Goal: Use online tool/utility: Utilize a website feature to perform a specific function

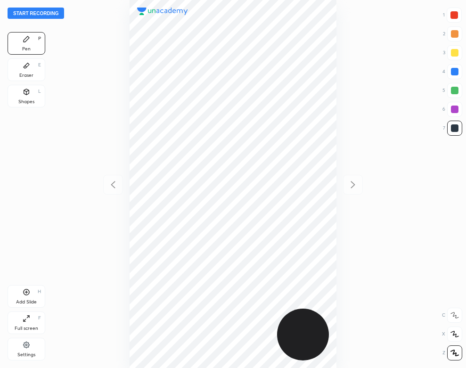
scroll to position [368, 315]
click at [44, 14] on button "Start recording" at bounding box center [36, 13] width 57 height 11
click at [33, 350] on div "Settings" at bounding box center [27, 349] width 38 height 23
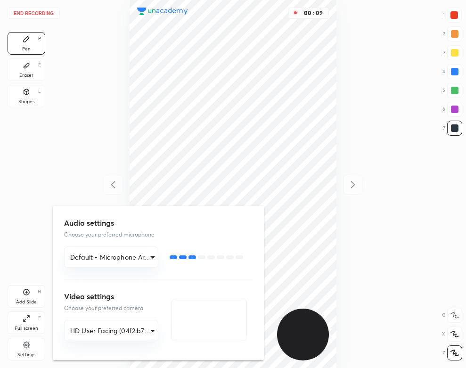
click at [84, 99] on div at bounding box center [233, 184] width 466 height 368
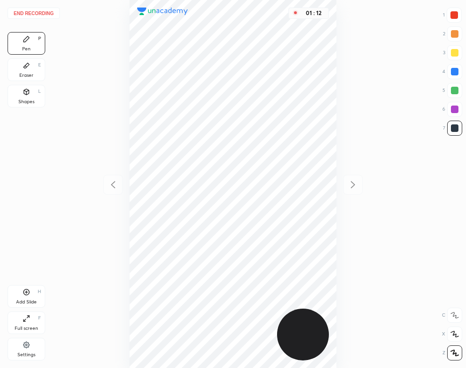
click at [13, 72] on div "Eraser E" at bounding box center [27, 69] width 38 height 23
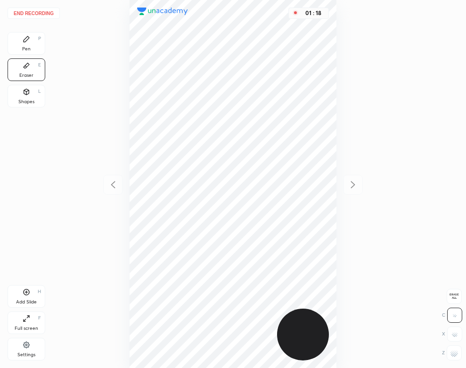
click at [18, 45] on div "Pen P" at bounding box center [27, 43] width 38 height 23
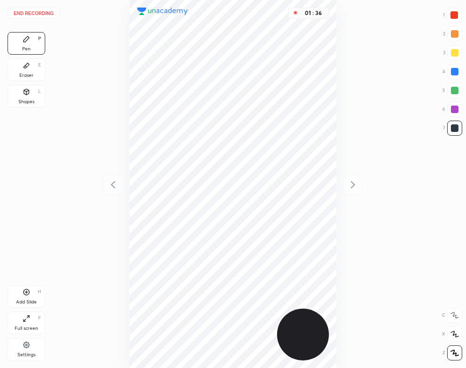
click at [20, 65] on div "Eraser E" at bounding box center [27, 69] width 38 height 23
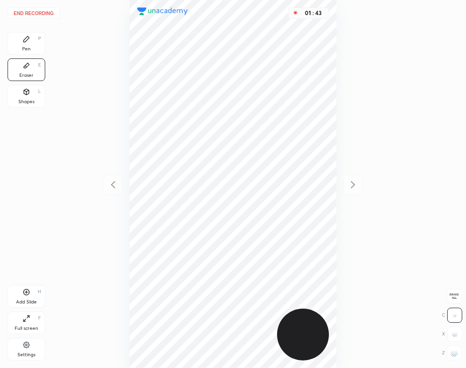
click at [19, 41] on div "Pen P" at bounding box center [27, 43] width 38 height 23
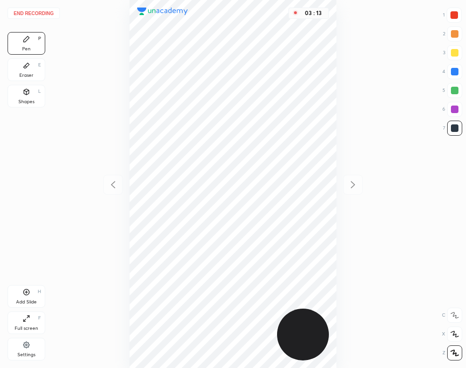
click at [457, 12] on div at bounding box center [454, 15] width 8 height 8
click at [95, 123] on div "03 : 37" at bounding box center [232, 184] width 315 height 368
click at [40, 11] on button "End recording" at bounding box center [34, 13] width 52 height 11
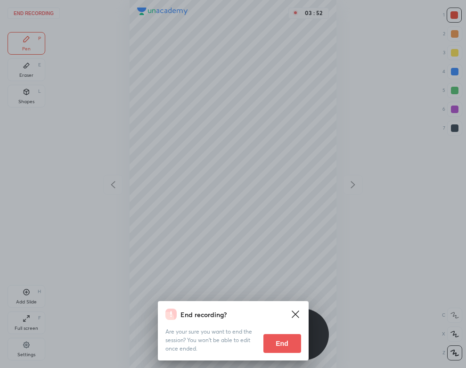
click at [286, 336] on button "End" at bounding box center [282, 343] width 38 height 19
